Goal: Task Accomplishment & Management: Complete application form

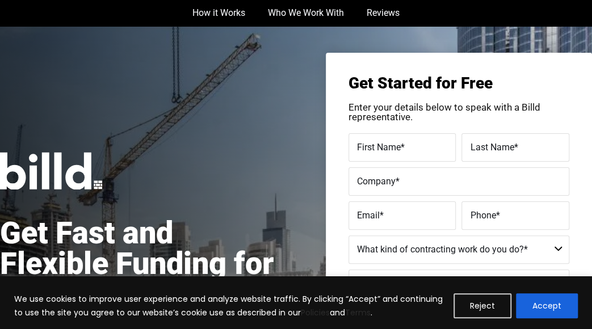
scroll to position [3, 0]
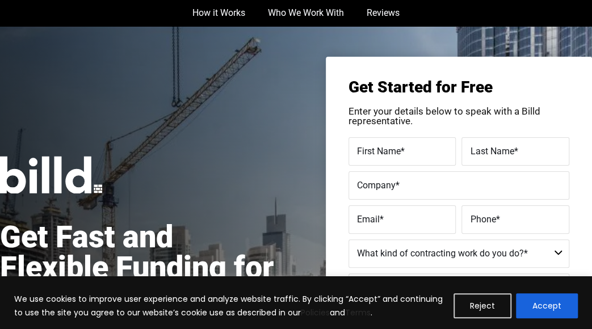
click at [542, 321] on div "We use cookies to improve user experience and analyze website traffic. By click…" at bounding box center [296, 302] width 592 height 53
click at [536, 309] on button "Accept" at bounding box center [547, 305] width 62 height 25
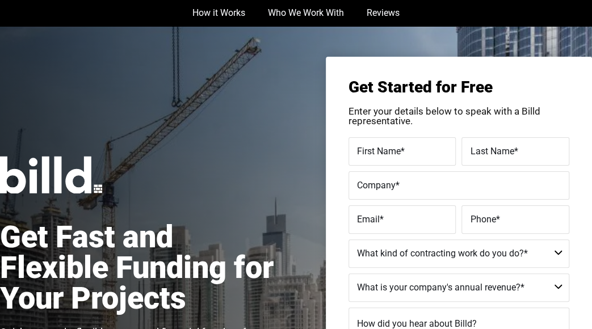
scroll to position [0, 0]
click at [405, 148] on label "First Name *" at bounding box center [402, 152] width 91 height 16
click at [405, 148] on input "First Name *" at bounding box center [403, 151] width 108 height 28
type input "[PERSON_NAME]"
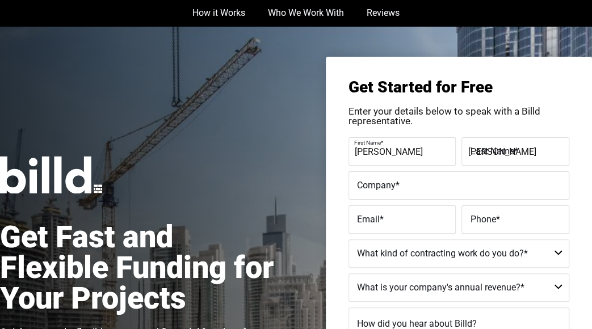
type input "Lesanto's Healing Hands Learning Facility INC"
type input "[EMAIL_ADDRESS][DOMAIN_NAME]"
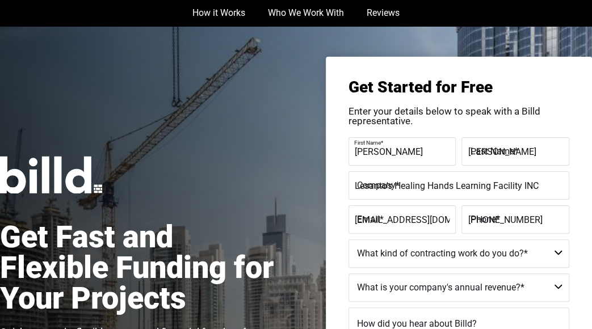
type input "[PHONE_NUMBER]"
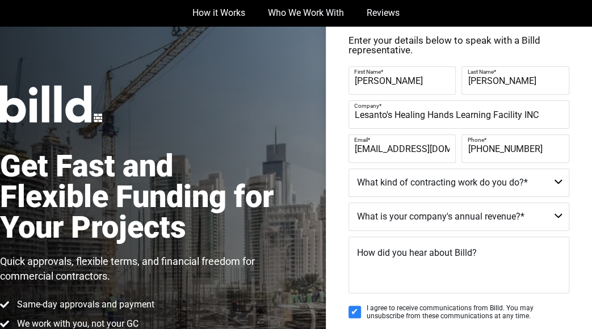
scroll to position [75, 0]
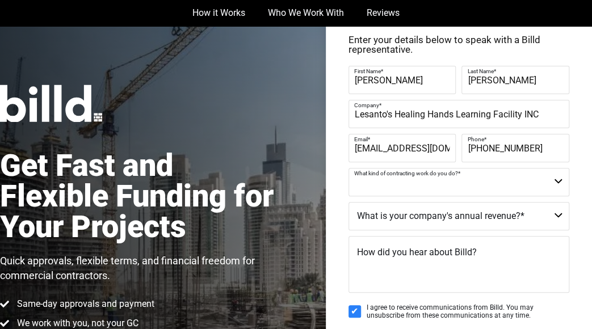
click at [415, 190] on select "Commercial Commercial and Residential Residential Not a Contractor" at bounding box center [459, 182] width 221 height 28
select select "Commercial"
click at [349, 168] on select "Commercial Commercial and Residential Residential Not a Contractor" at bounding box center [459, 182] width 221 height 28
click at [425, 220] on select "$40M + $25M - $40M $8M - $25M $4M - $8M $2M - $4M $1M - $2M Less than $1M" at bounding box center [459, 216] width 221 height 28
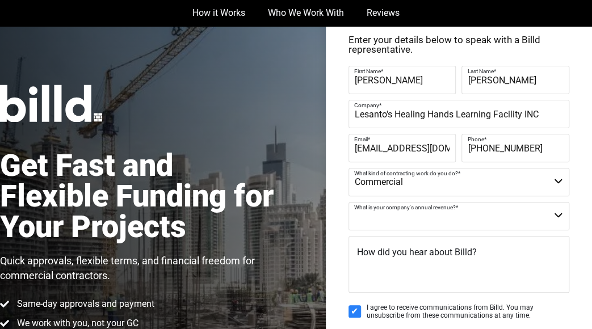
select select "Less than $1M"
click at [349, 202] on select "$40M + $25M - $40M $8M - $25M $4M - $8M $2M - $4M $1M - $2M Less than $1M" at bounding box center [459, 216] width 221 height 28
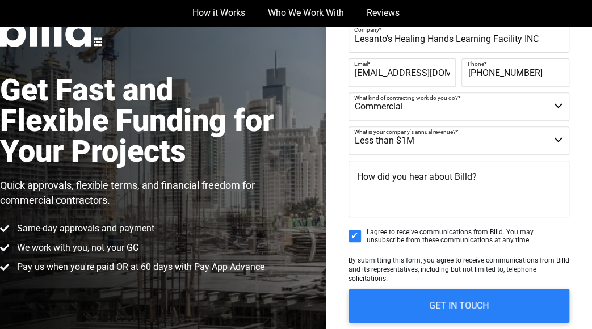
scroll to position [152, 0]
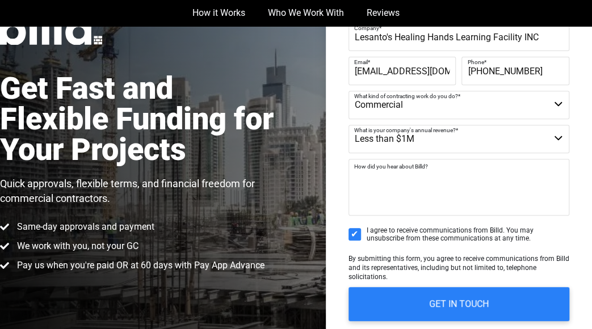
click at [411, 188] on textarea "How did you hear about Billd?" at bounding box center [459, 187] width 221 height 57
type textarea "online"
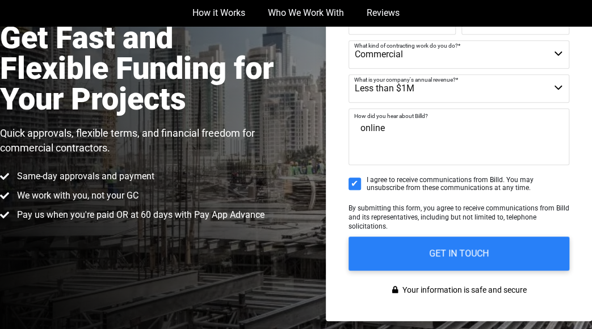
scroll to position [203, 0]
